Goal: Task Accomplishment & Management: Complete application form

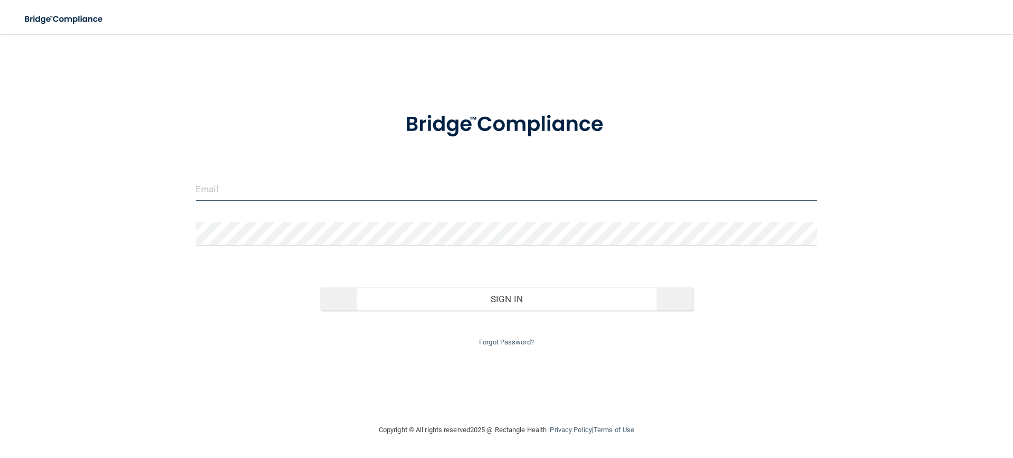
type input "[EMAIL_ADDRESS][DOMAIN_NAME]"
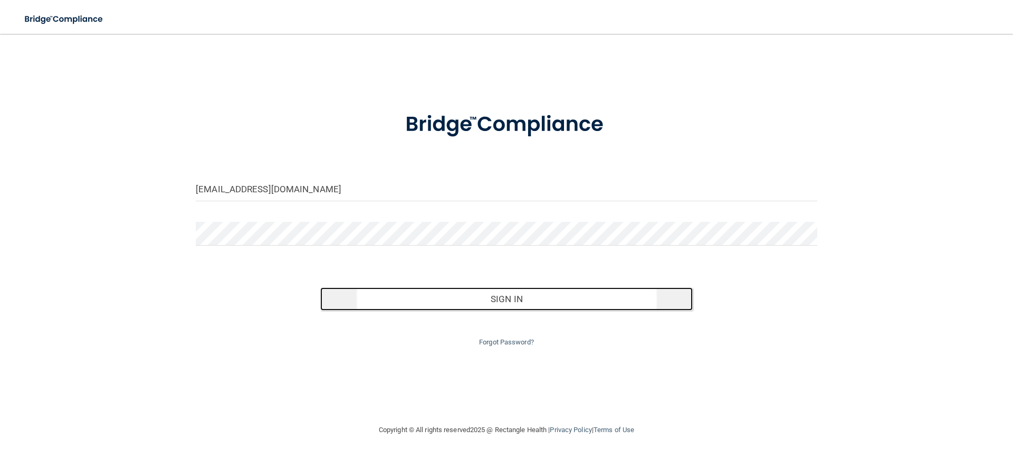
click at [496, 303] on button "Sign In" at bounding box center [506, 298] width 373 height 23
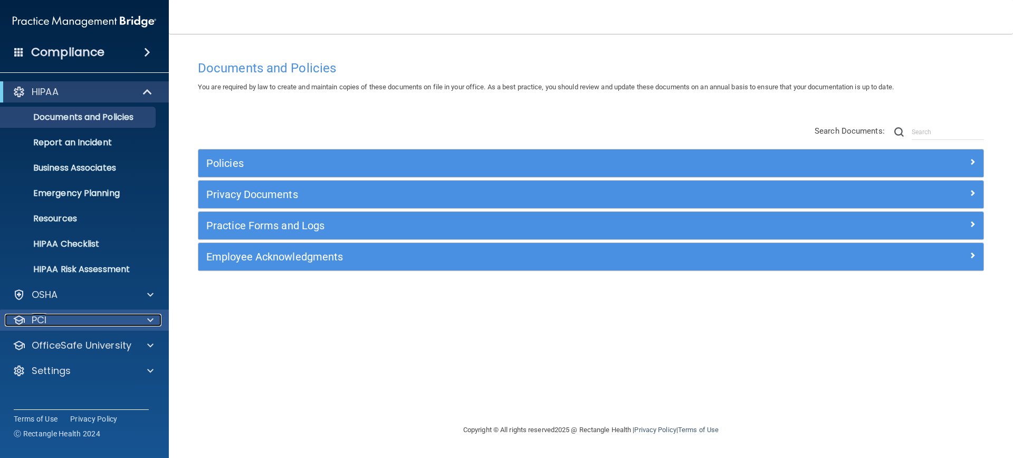
click at [142, 320] on div at bounding box center [149, 319] width 26 height 13
click at [148, 88] on span at bounding box center [148, 91] width 9 height 13
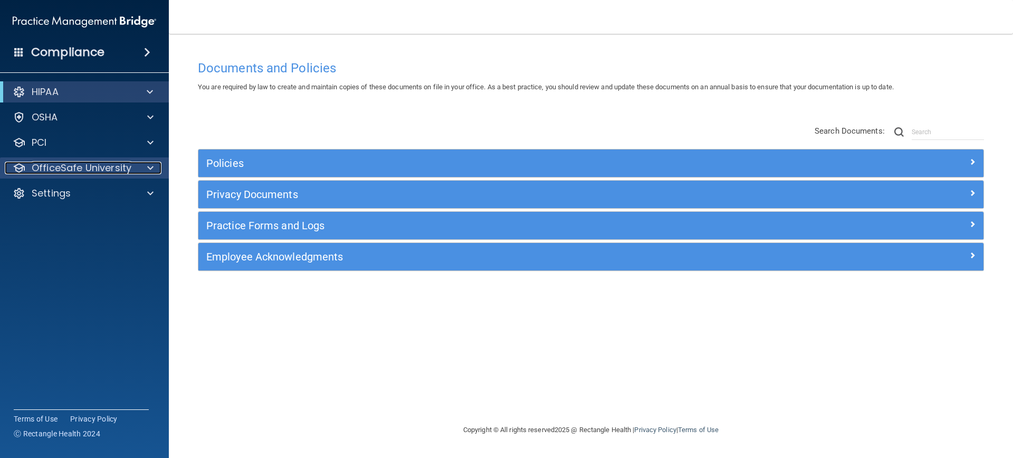
click at [146, 169] on div at bounding box center [149, 167] width 26 height 13
click at [143, 167] on div at bounding box center [149, 167] width 26 height 13
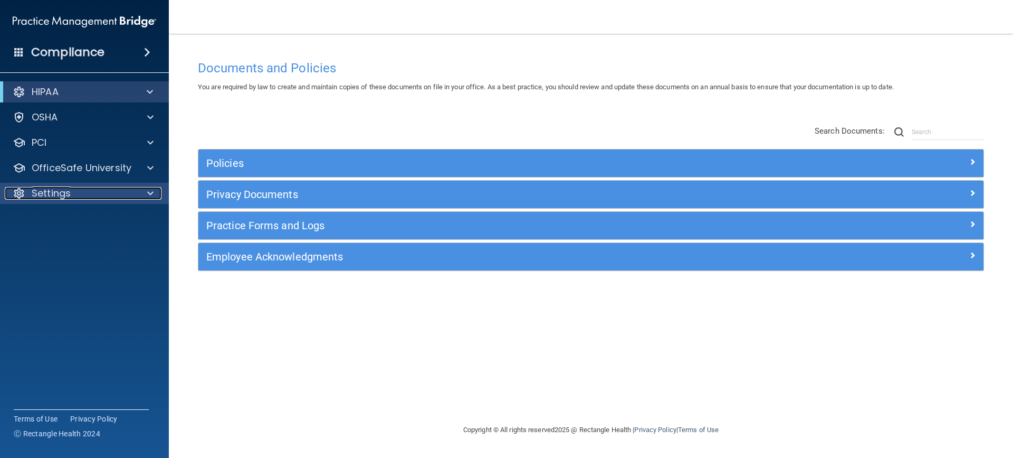
click at [154, 189] on div at bounding box center [149, 193] width 26 height 13
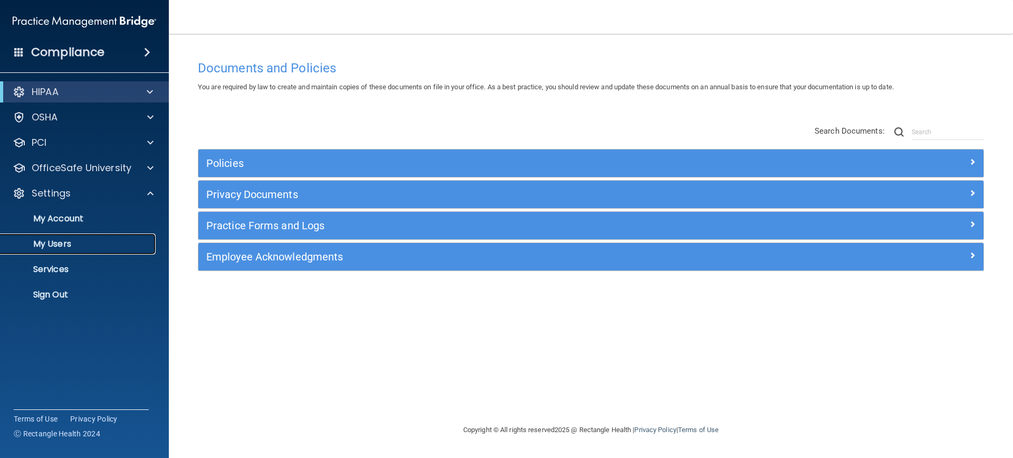
click at [60, 244] on p "My Users" at bounding box center [79, 244] width 144 height 11
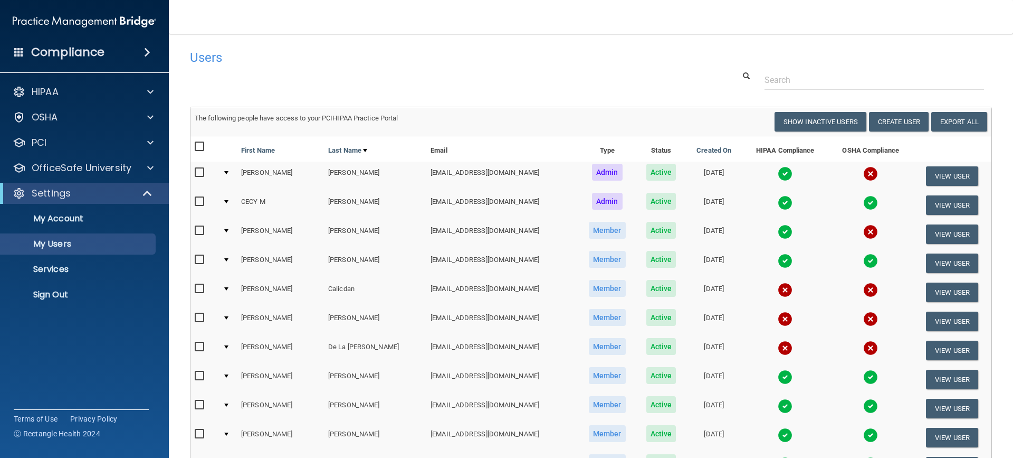
click at [471, 79] on div at bounding box center [591, 80] width 818 height 20
click at [900, 125] on button "Create User" at bounding box center [899, 122] width 60 height 20
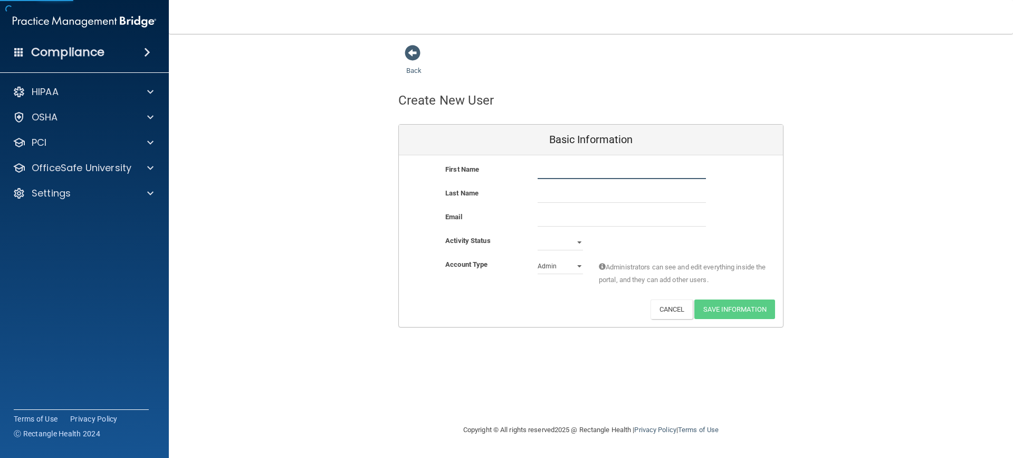
click at [570, 175] on input "text" at bounding box center [622, 171] width 168 height 16
type input "[PERSON_NAME]"
type input "a"
type input "[PERSON_NAME]"
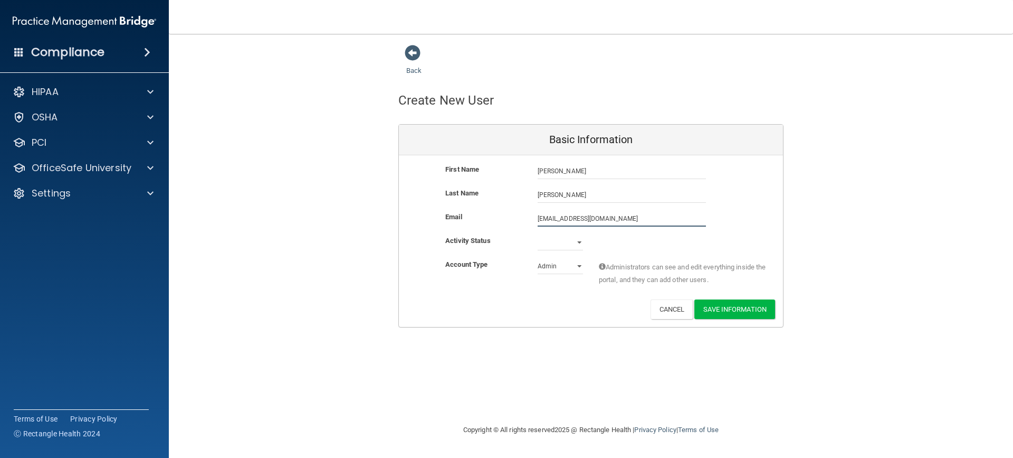
type input "[EMAIL_ADDRESS][DOMAIN_NAME]"
click at [577, 237] on select "Active Inactive" at bounding box center [560, 242] width 45 height 16
select select "active"
click at [538, 234] on select "Active Inactive" at bounding box center [560, 242] width 45 height 16
click at [577, 268] on select "Admin Member" at bounding box center [560, 266] width 45 height 16
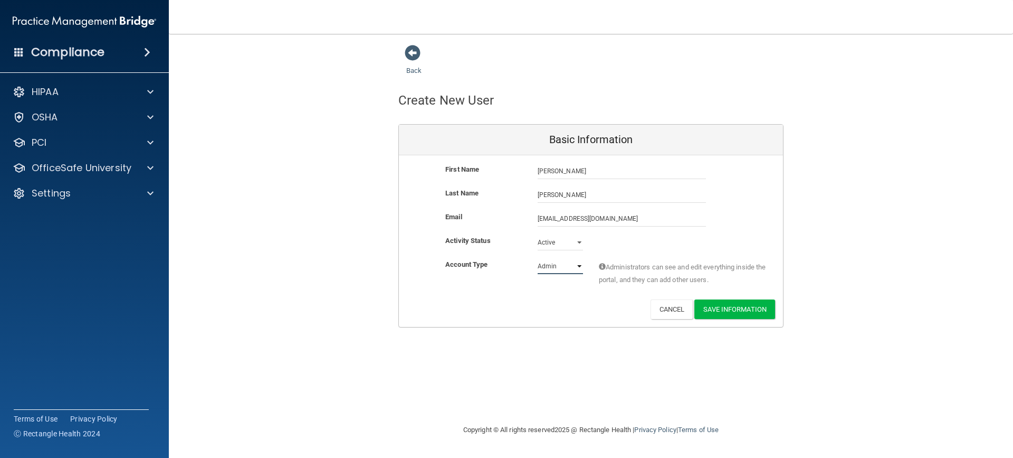
select select "practice_member"
click at [538, 258] on select "Admin Member" at bounding box center [560, 266] width 45 height 16
click at [724, 310] on button "Save Information" at bounding box center [734, 309] width 81 height 20
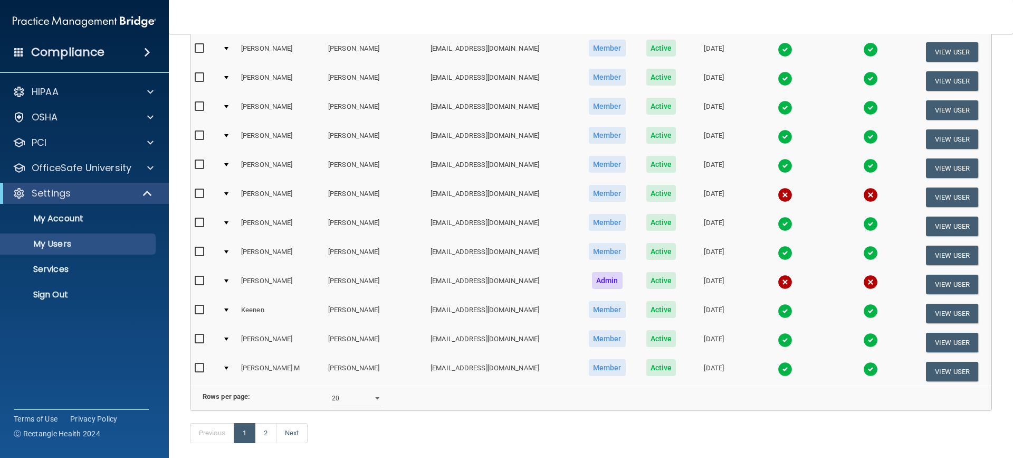
scroll to position [422, 0]
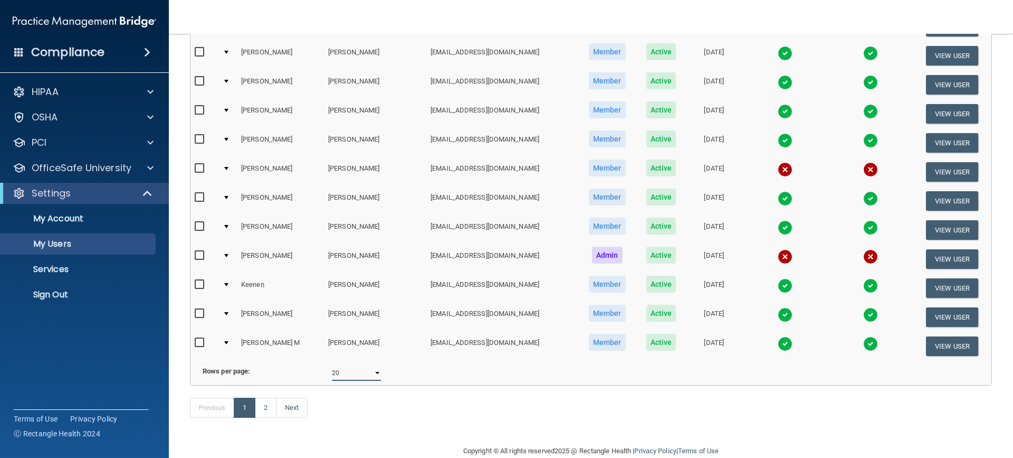
click at [375, 380] on select "10 20 30 40 all" at bounding box center [356, 373] width 49 height 16
select select "21"
click at [332, 373] on select "10 20 30 40 all" at bounding box center [356, 373] width 49 height 16
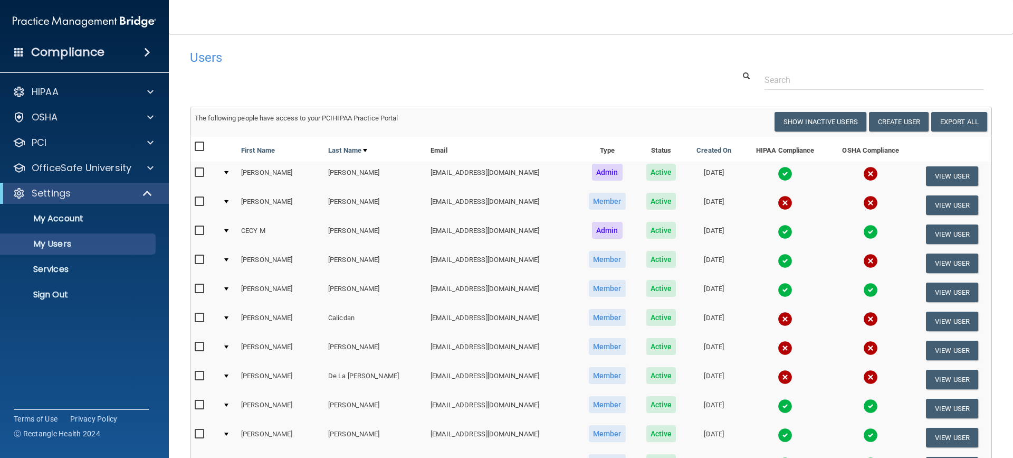
click at [198, 199] on input "checkbox" at bounding box center [201, 201] width 12 height 8
checkbox input "true"
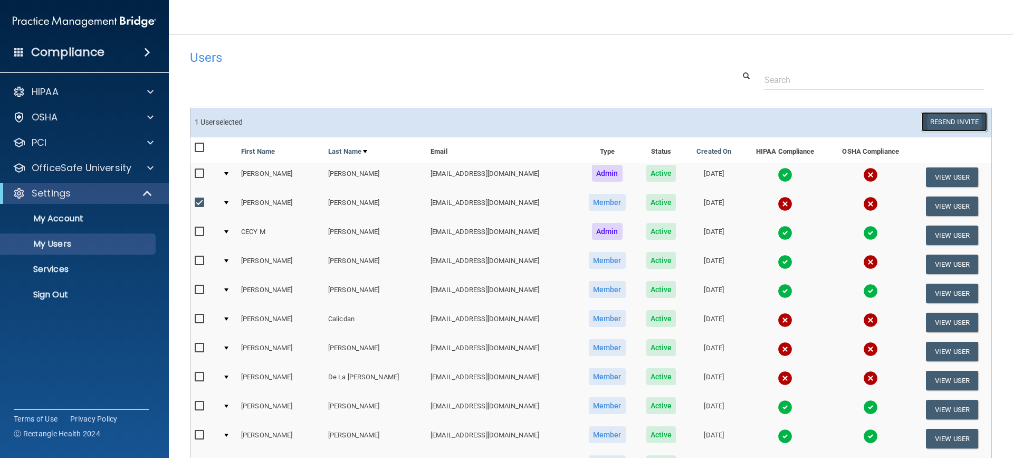
click at [950, 121] on button "Resend Invite" at bounding box center [954, 122] width 66 height 20
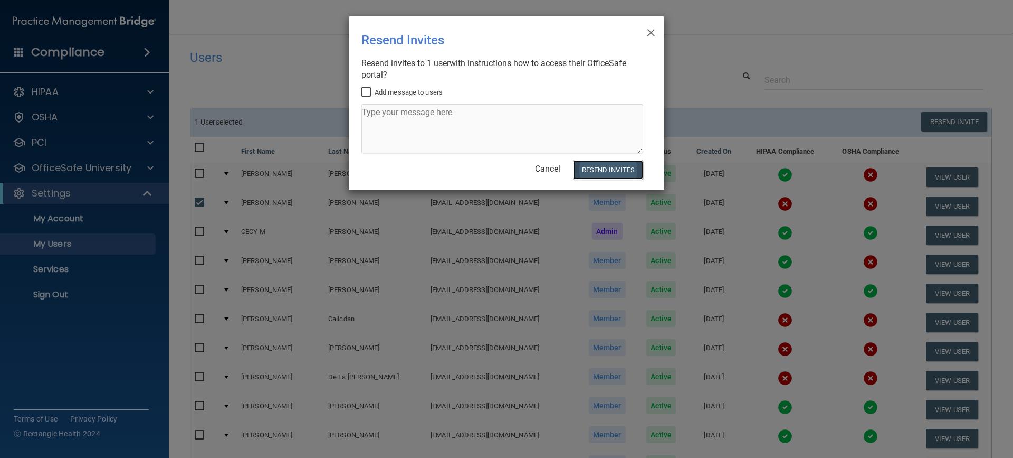
click at [622, 170] on button "Resend Invites" at bounding box center [608, 170] width 70 height 20
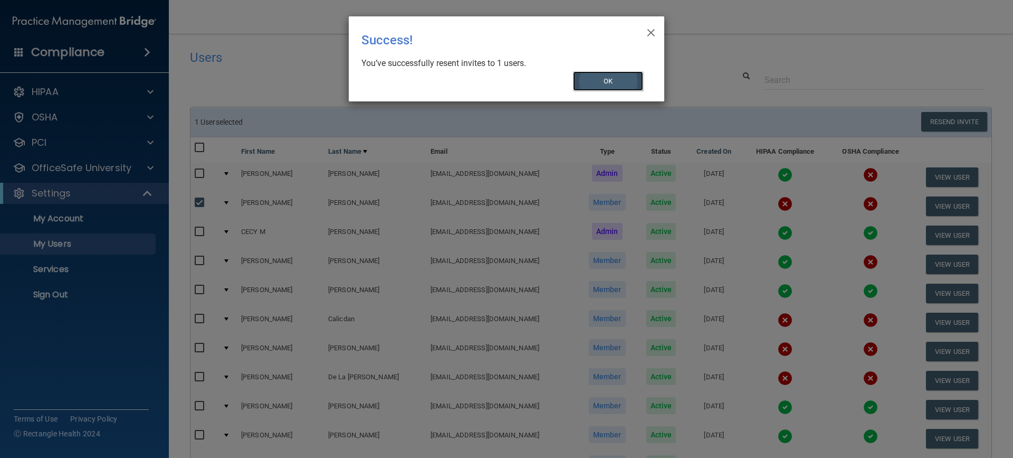
drag, startPoint x: 616, startPoint y: 78, endPoint x: 613, endPoint y: 71, distance: 7.6
click at [616, 78] on button "OK" at bounding box center [608, 81] width 71 height 20
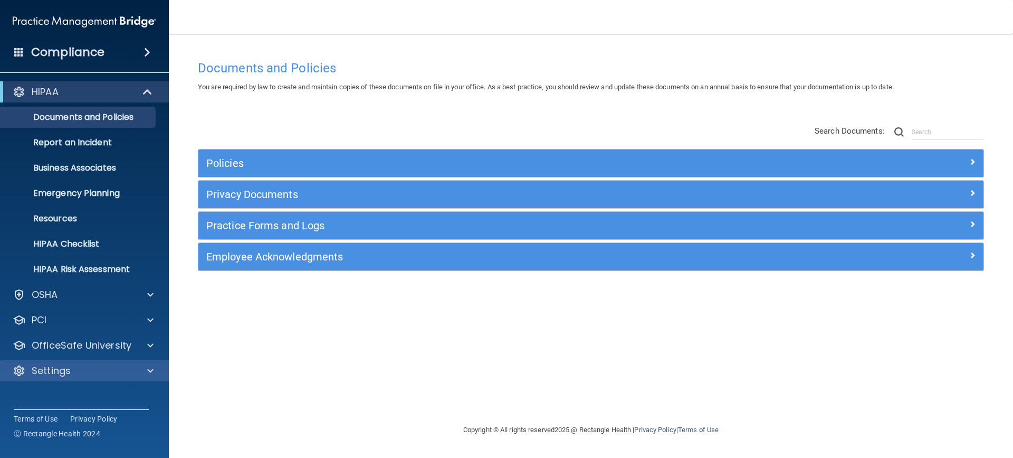
click at [163, 364] on div "Settings" at bounding box center [84, 370] width 169 height 21
click at [146, 369] on div at bounding box center [149, 370] width 26 height 13
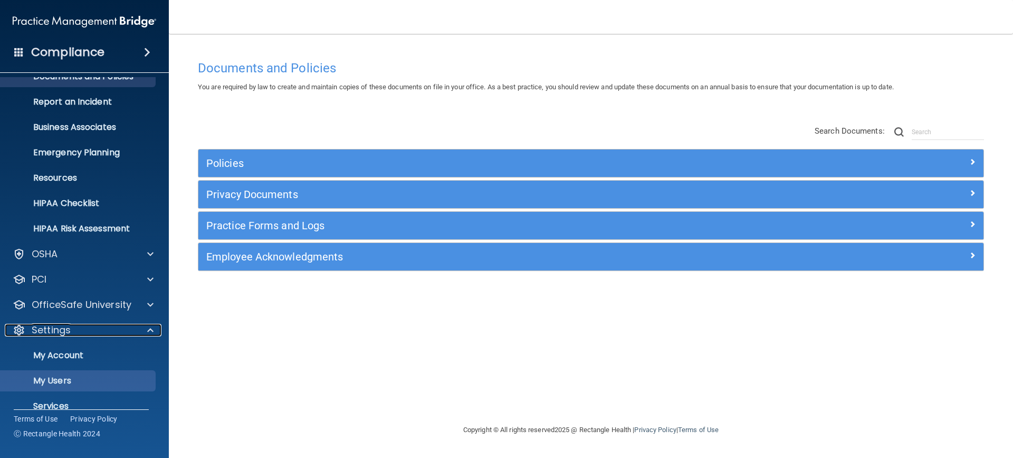
scroll to position [82, 0]
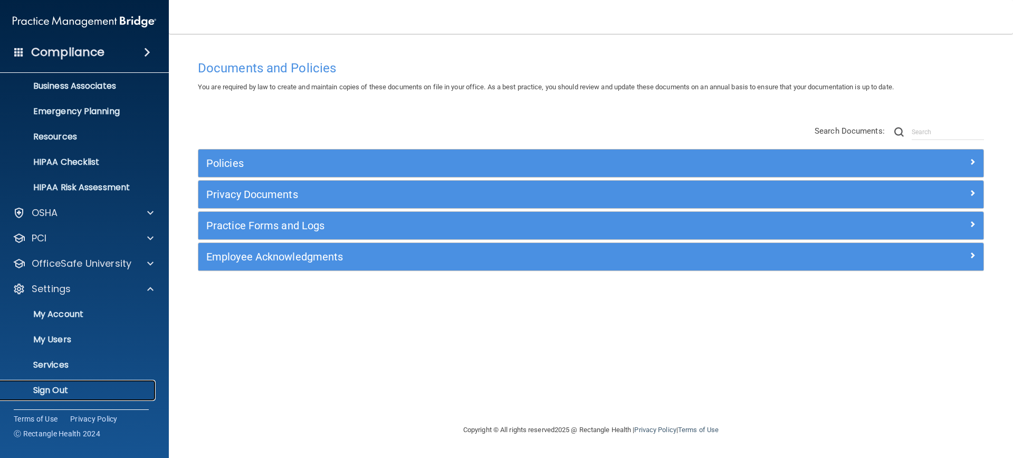
click at [53, 385] on p "Sign Out" at bounding box center [79, 390] width 144 height 11
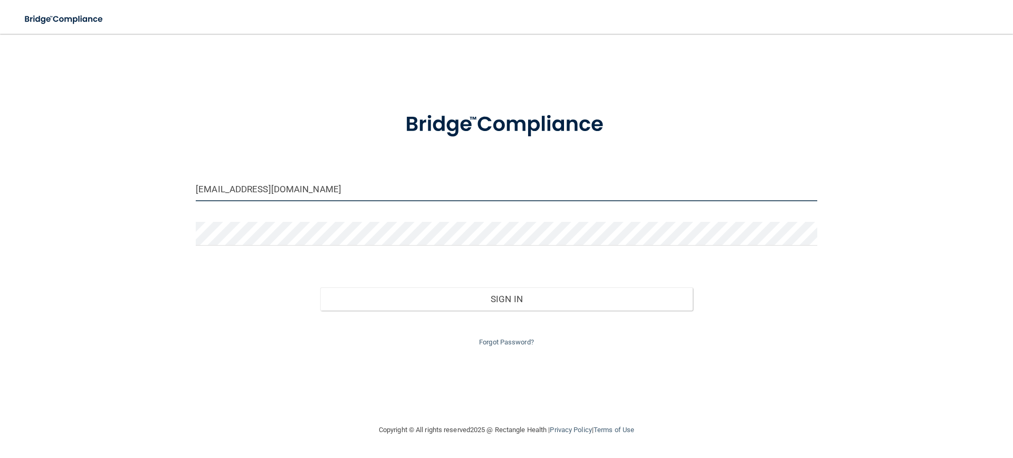
drag, startPoint x: 323, startPoint y: 190, endPoint x: -53, endPoint y: 151, distance: 377.7
click at [0, 151] on html "Toggle navigation Sandy Alonzo salonzo@drbarrycorp.com Manage My Enterprise Dei…" at bounding box center [506, 229] width 1013 height 458
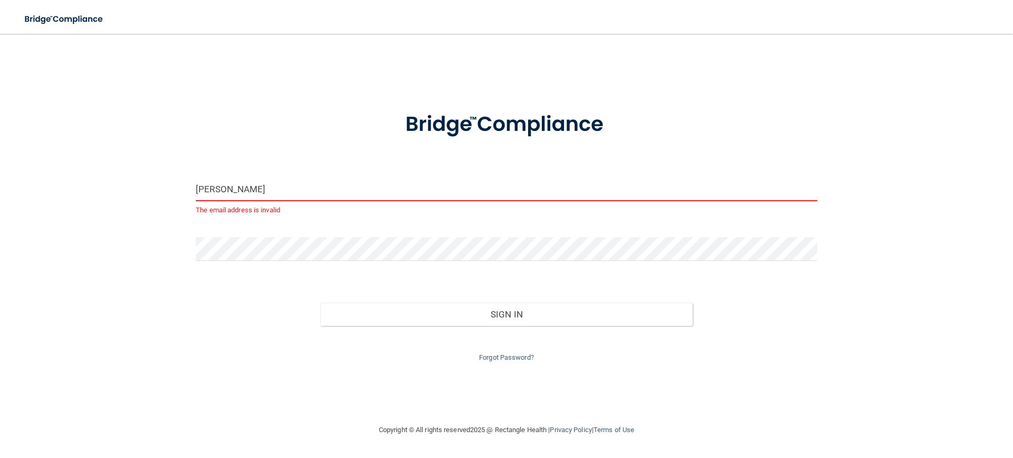
type input "[EMAIL_ADDRESS][DOMAIN_NAME]"
